Goal: Task Accomplishment & Management: Complete application form

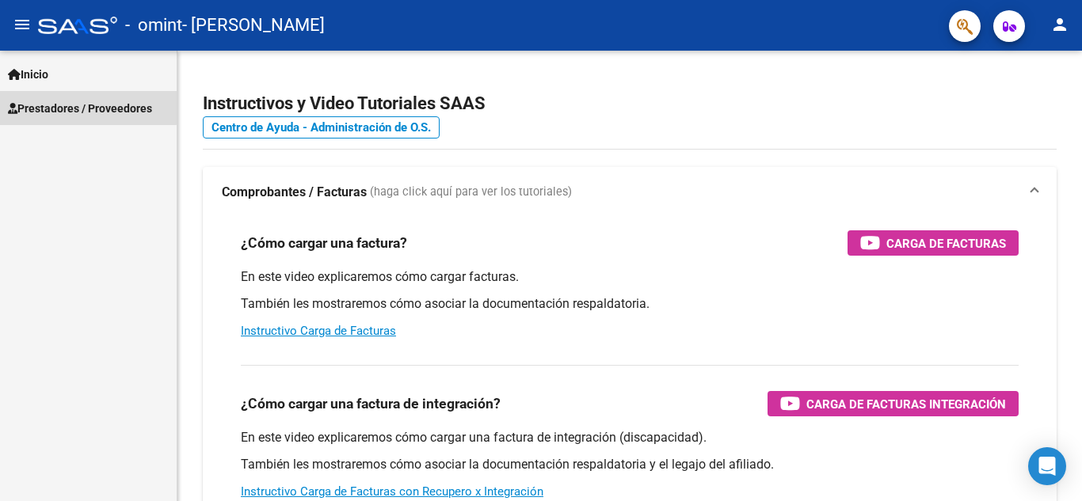
click at [70, 106] on span "Prestadores / Proveedores" at bounding box center [80, 108] width 144 height 17
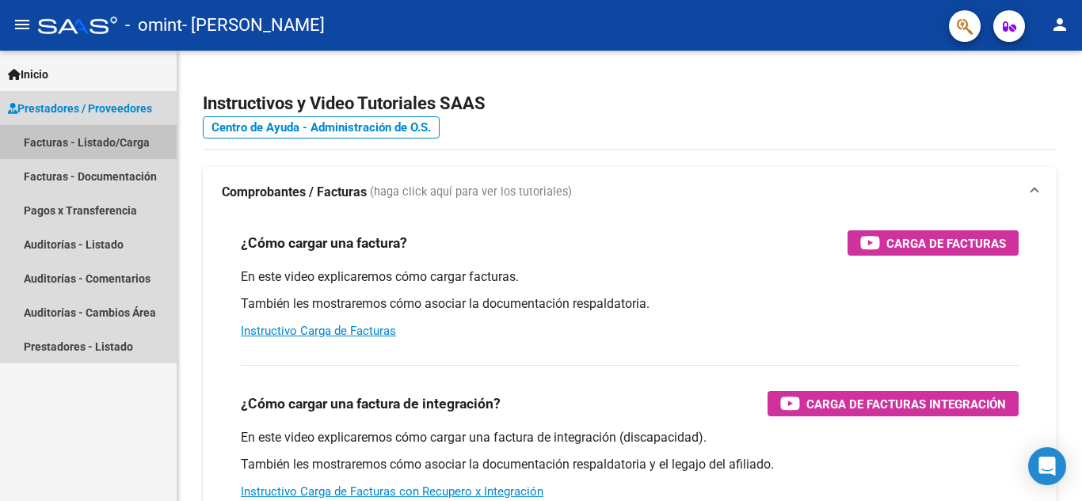
click at [76, 141] on link "Facturas - Listado/Carga" at bounding box center [88, 142] width 177 height 34
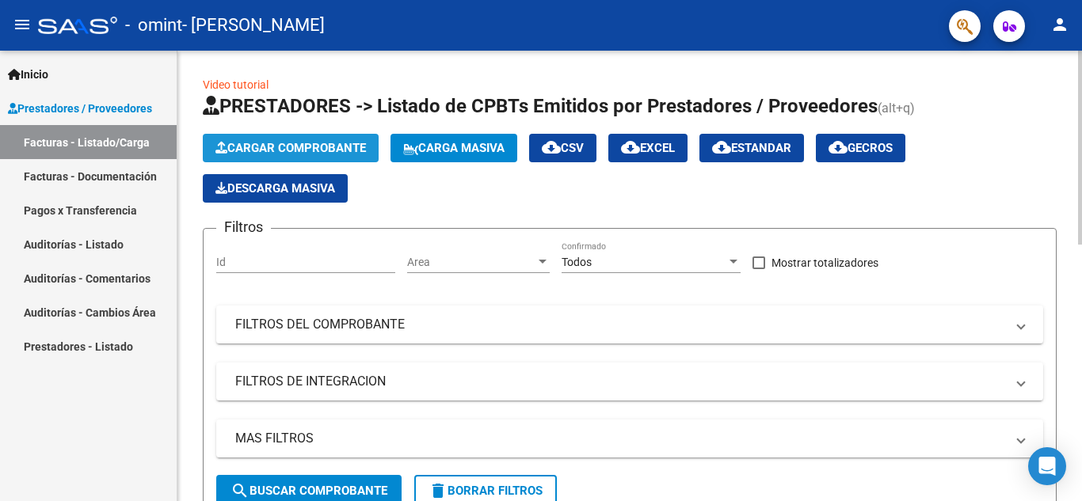
click at [288, 146] on span "Cargar Comprobante" at bounding box center [290, 148] width 150 height 14
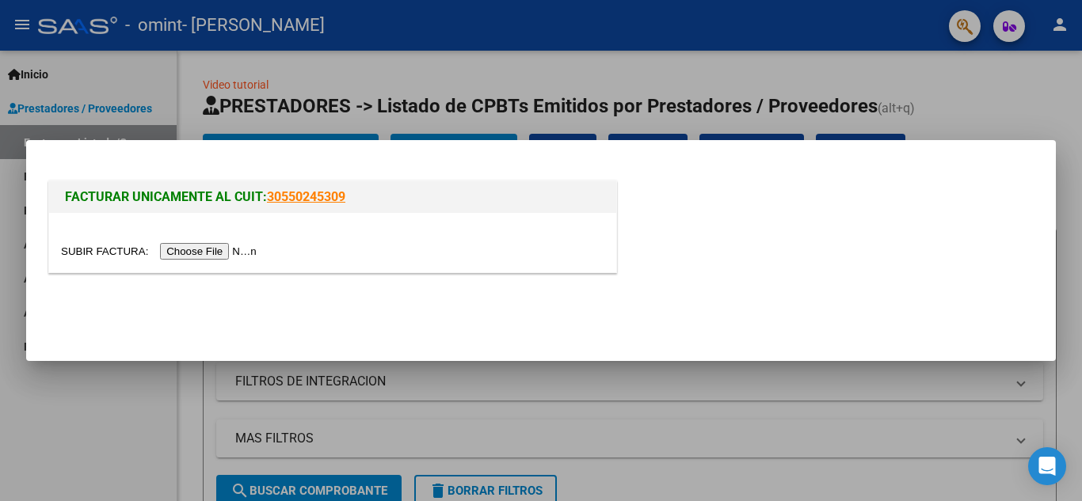
click at [226, 247] on input "file" at bounding box center [161, 251] width 200 height 17
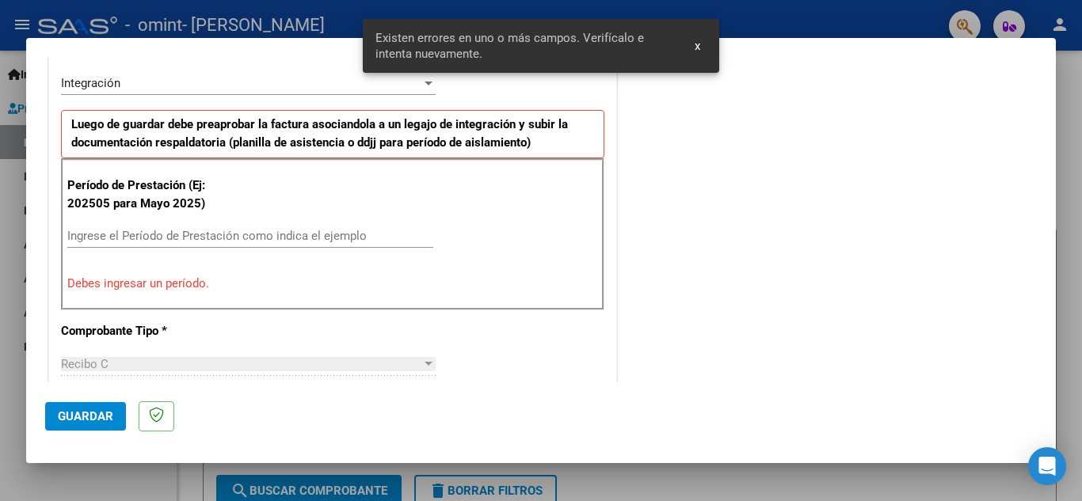
scroll to position [389, 0]
click at [82, 233] on input "Ingrese el Período de Prestación como indica el ejemplo" at bounding box center [250, 236] width 366 height 14
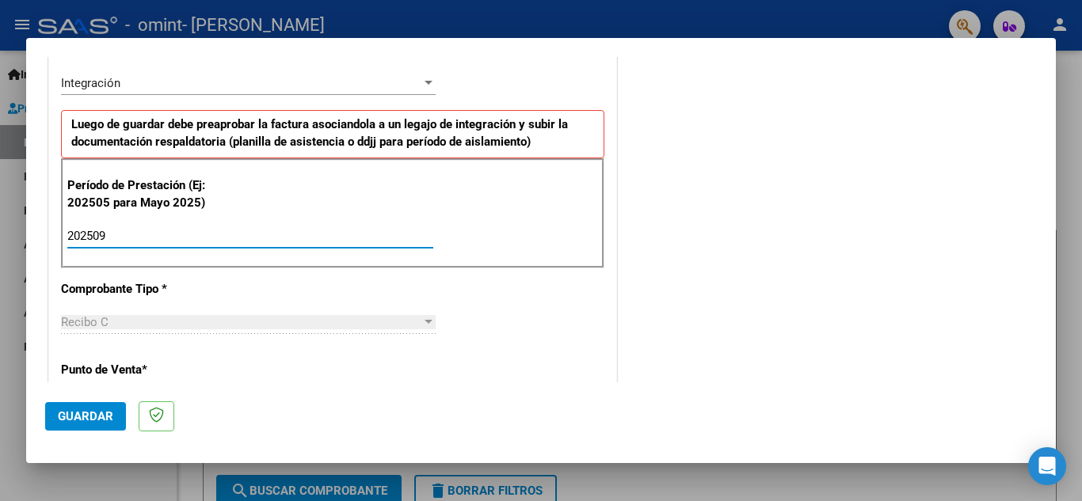
type input "202509"
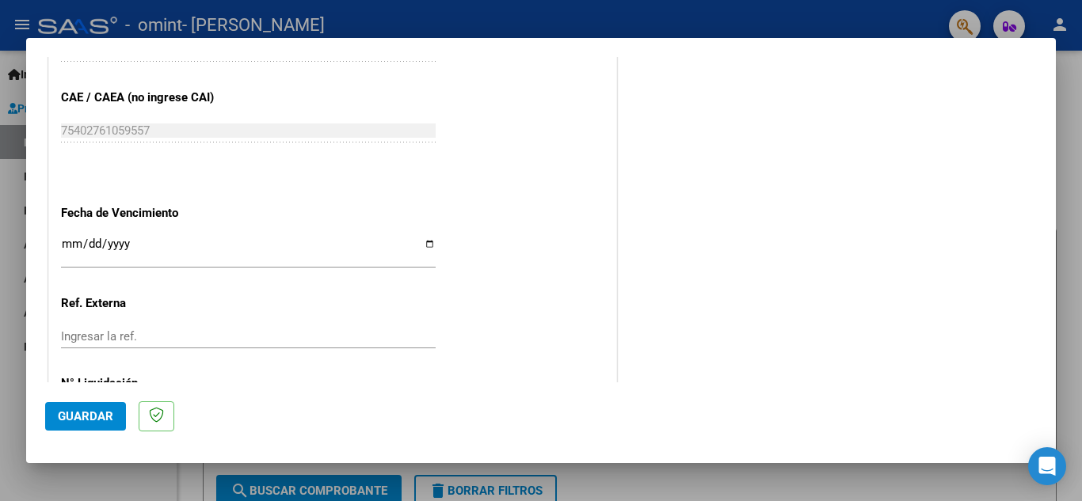
scroll to position [1025, 0]
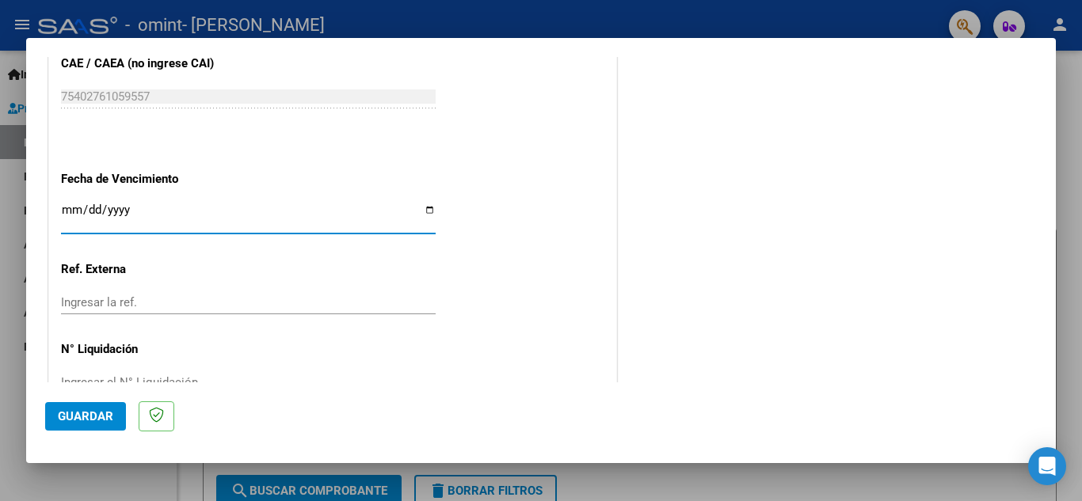
click at [63, 208] on input "Ingresar la fecha" at bounding box center [248, 216] width 375 height 25
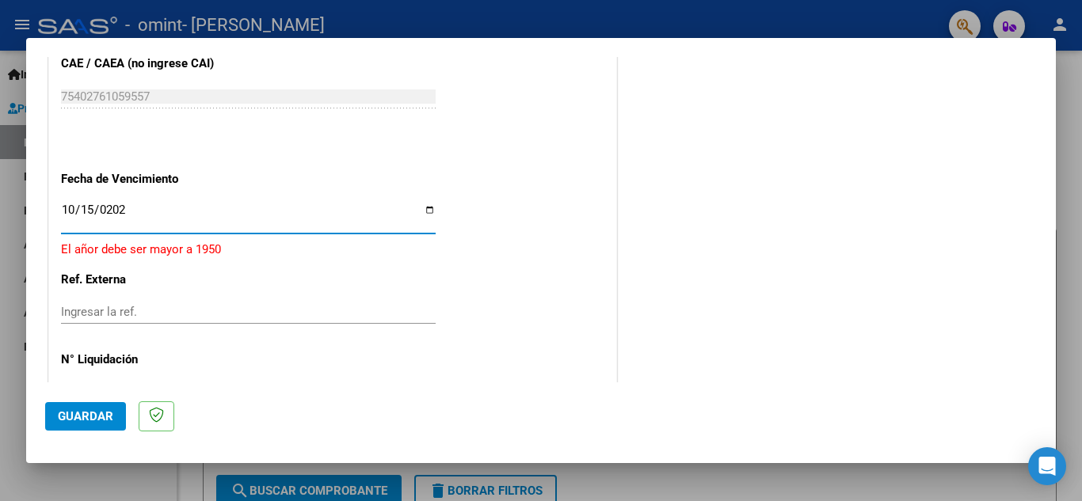
type input "[DATE]"
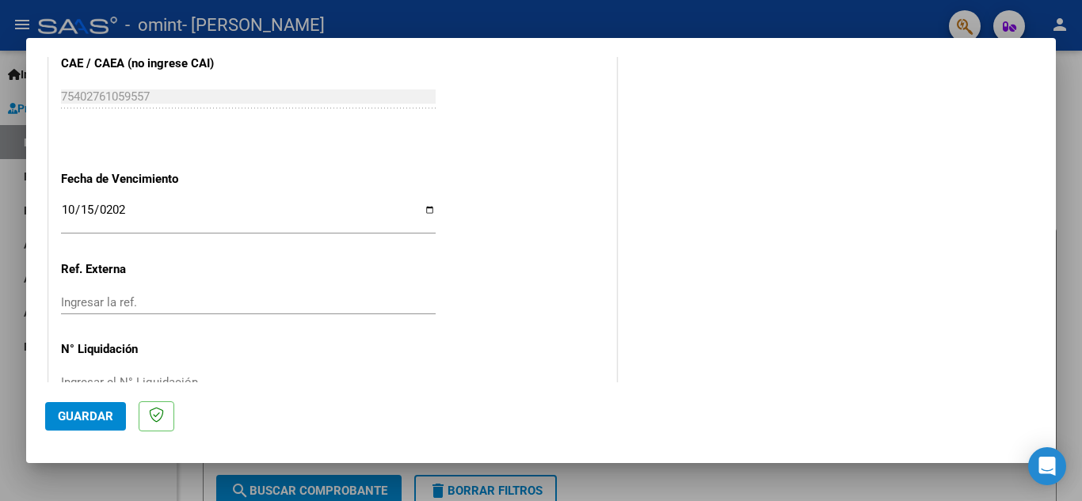
scroll to position [1068, 0]
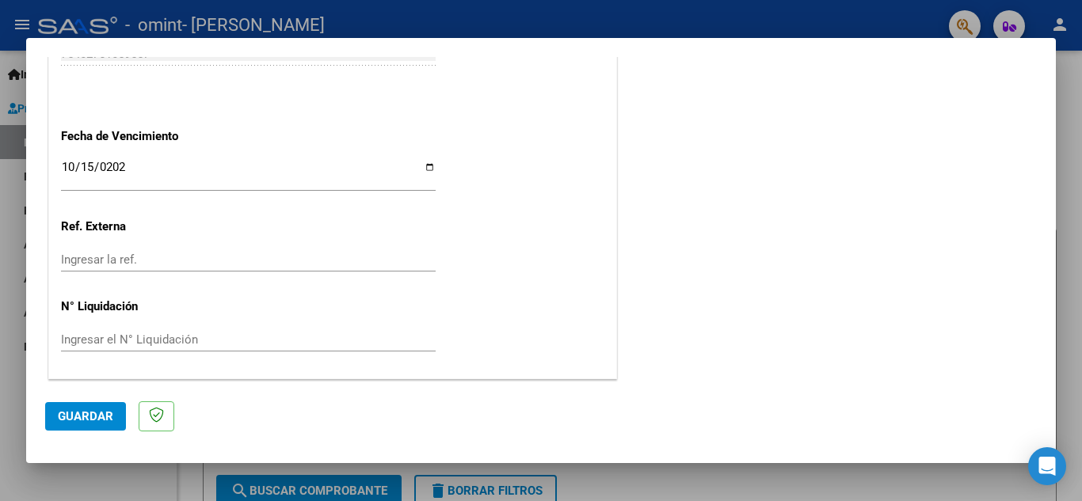
click at [83, 413] on span "Guardar" at bounding box center [85, 416] width 55 height 14
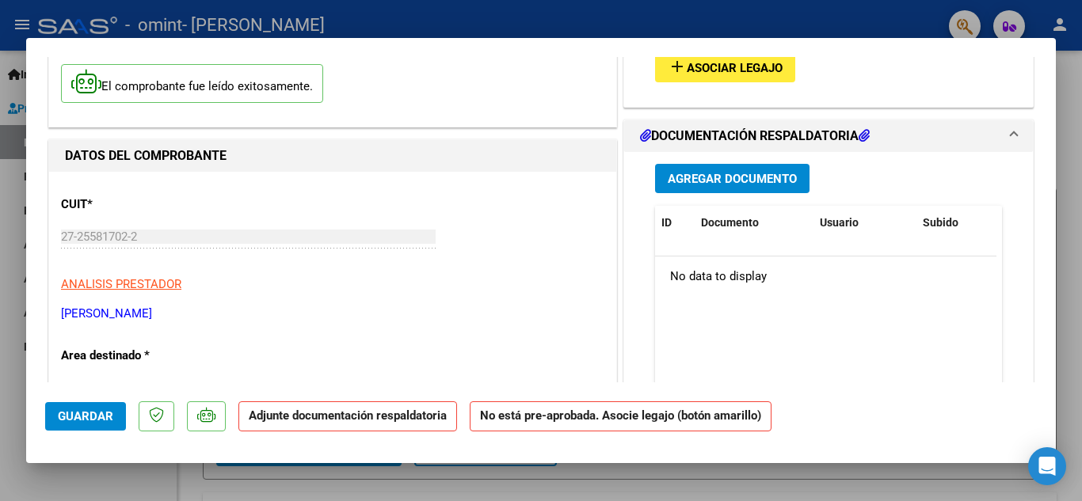
scroll to position [0, 0]
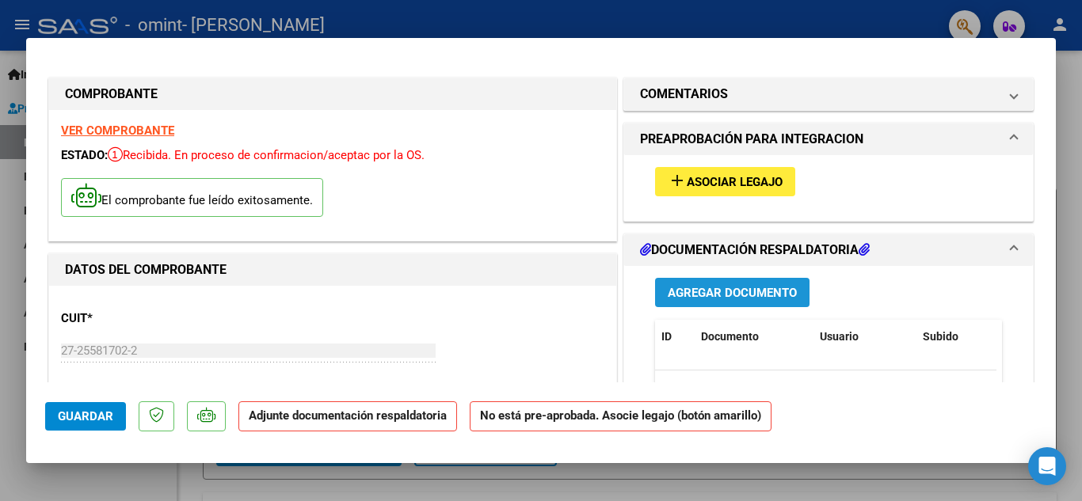
click at [722, 291] on span "Agregar Documento" at bounding box center [732, 293] width 129 height 14
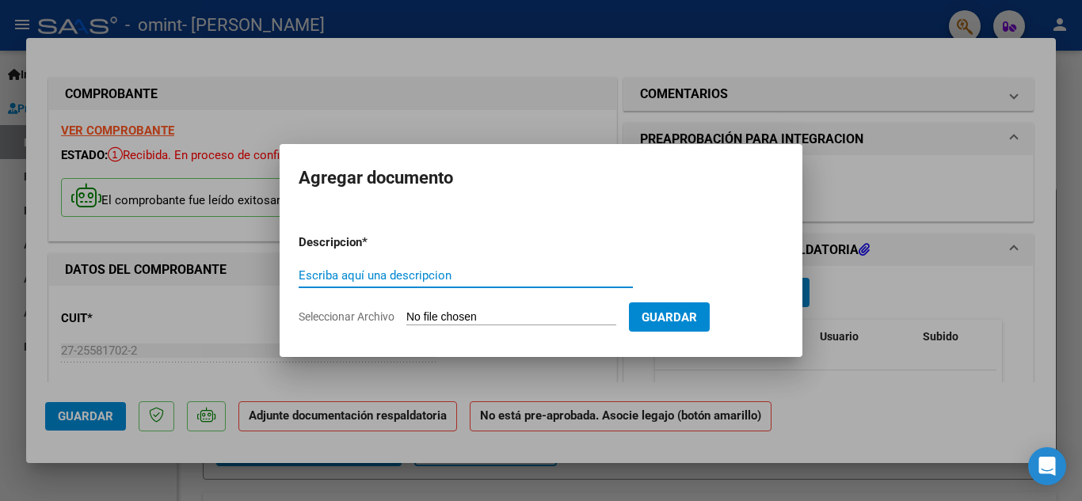
click at [315, 274] on input "Escriba aquí una descripcion" at bounding box center [466, 275] width 334 height 14
type input "PLANILLA DE ASISTENCIA"
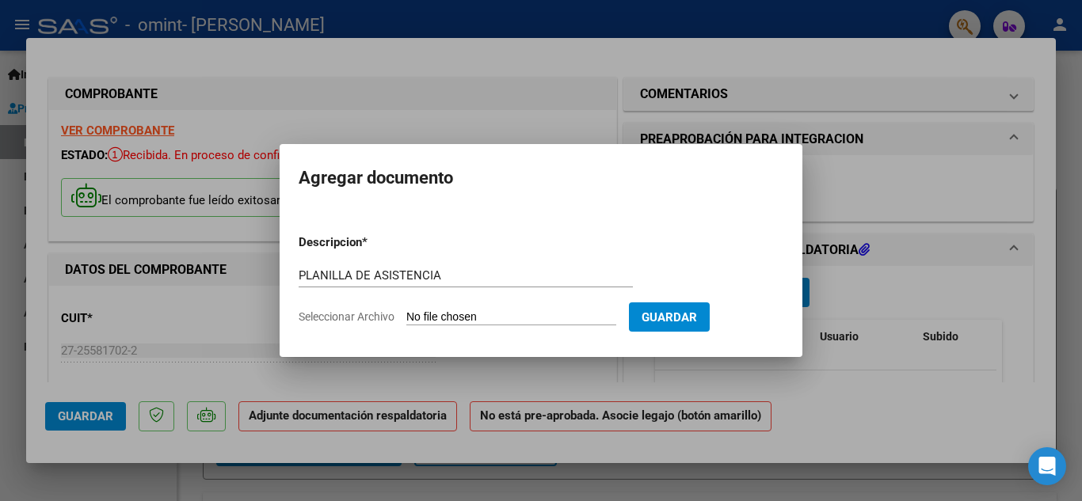
click at [451, 323] on input "Seleccionar Archivo" at bounding box center [511, 317] width 210 height 15
type input "C:\fakepath\PLANILLA DE ASISTENCIA [DATE]- [PERSON_NAME].pdf"
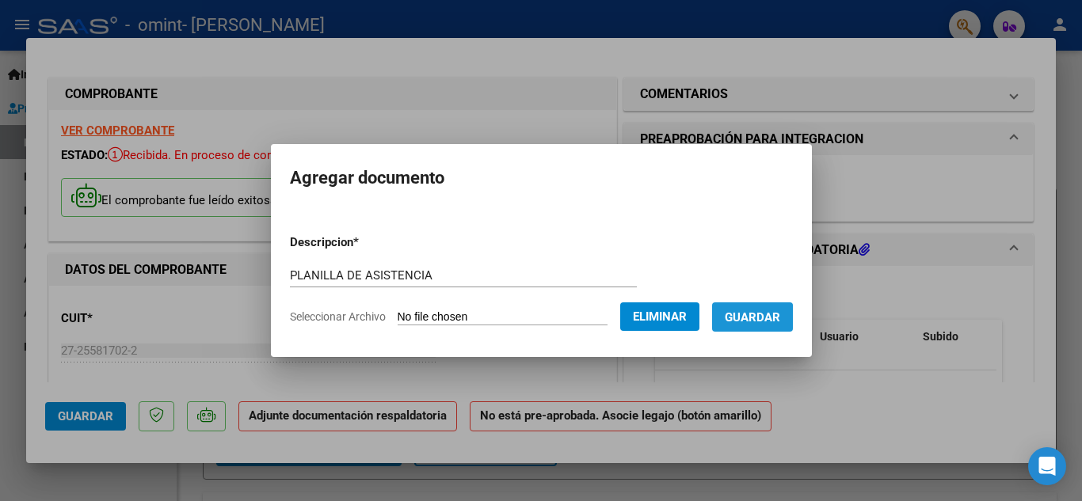
click at [762, 318] on span "Guardar" at bounding box center [752, 317] width 55 height 14
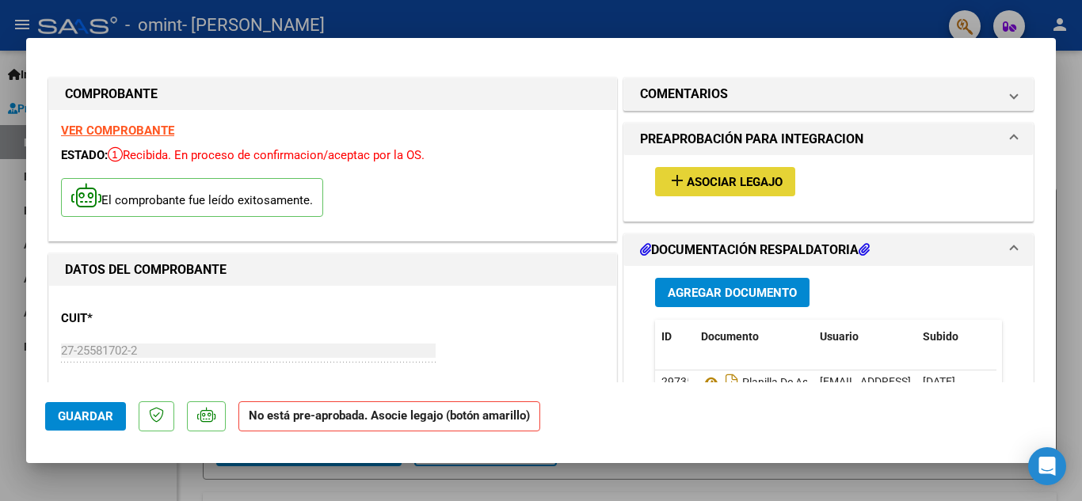
click at [704, 188] on span "Asociar Legajo" at bounding box center [735, 182] width 96 height 14
